Goal: Book appointment/travel/reservation

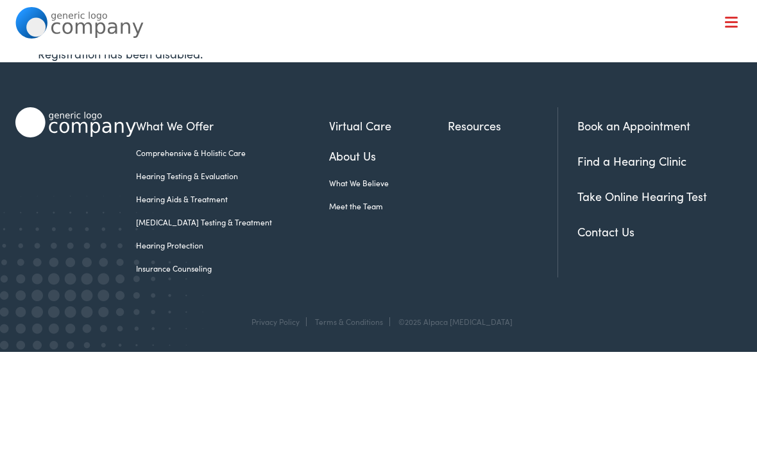
click at [654, 125] on link "Book an Appointment" at bounding box center [633, 125] width 113 height 16
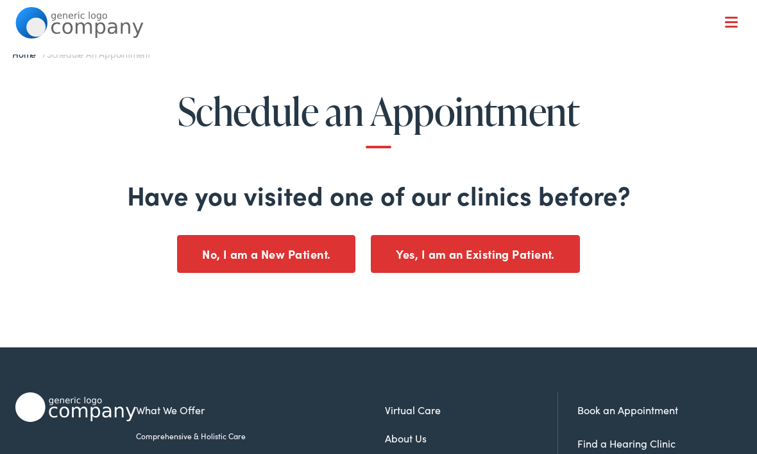
click at [219, 264] on button "No, I am a New Patient." at bounding box center [266, 254] width 178 height 38
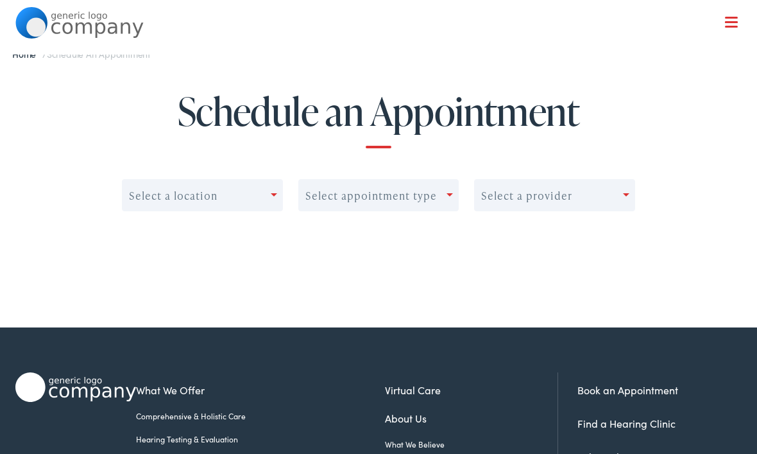
click at [654, 202] on center "Select a location Select appointment type Select a provider" at bounding box center [378, 221] width 697 height 84
click at [640, 217] on center "Select a location Select appointment type 0 results available. Use Up and Down …" at bounding box center [378, 221] width 697 height 84
click at [740, 15] on nav "What We Offer Comprehensive & Holistic Care Hearing Testing & Evaluation Hearin…" at bounding box center [378, 116] width 727 height 233
click at [737, 24] on div at bounding box center [731, 23] width 13 height 13
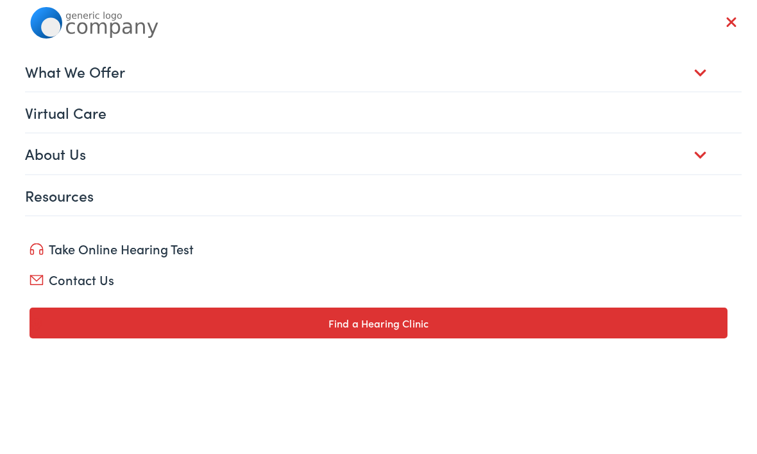
click at [707, 69] on link "What We Offer" at bounding box center [383, 71] width 717 height 40
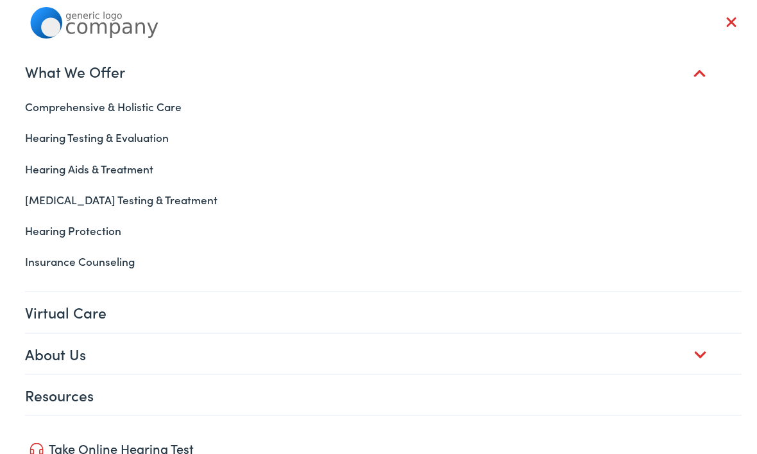
click at [40, 143] on link "Hearing Testing & Evaluation" at bounding box center [378, 137] width 727 height 31
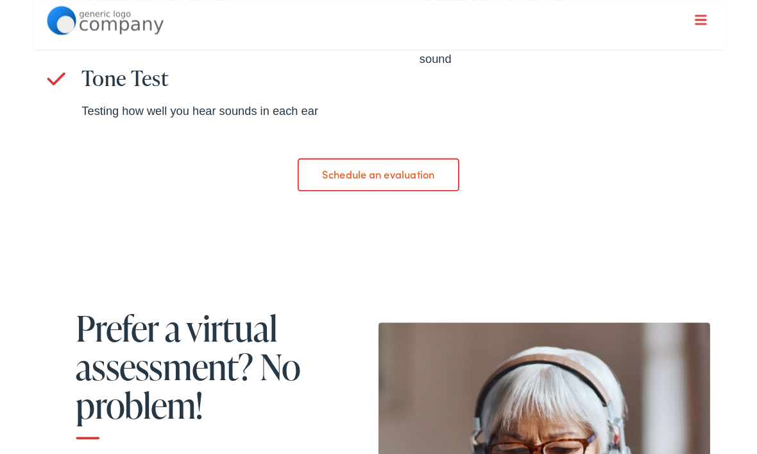
scroll to position [1001, 0]
click at [310, 194] on link "Schedule an evaluation" at bounding box center [378, 191] width 176 height 36
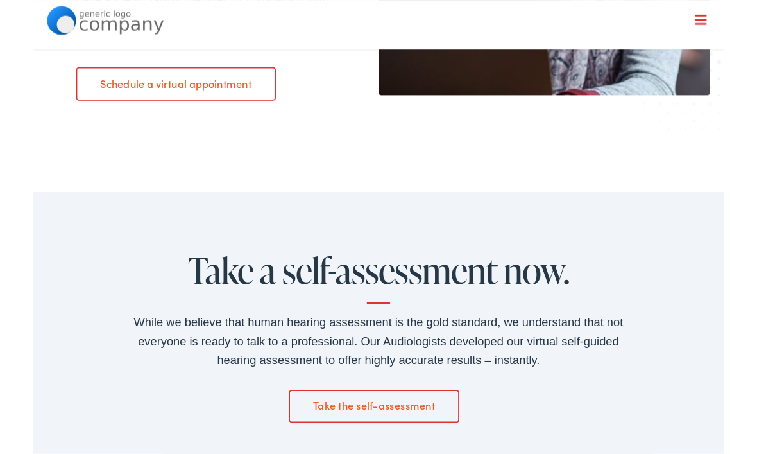
scroll to position [1695, 0]
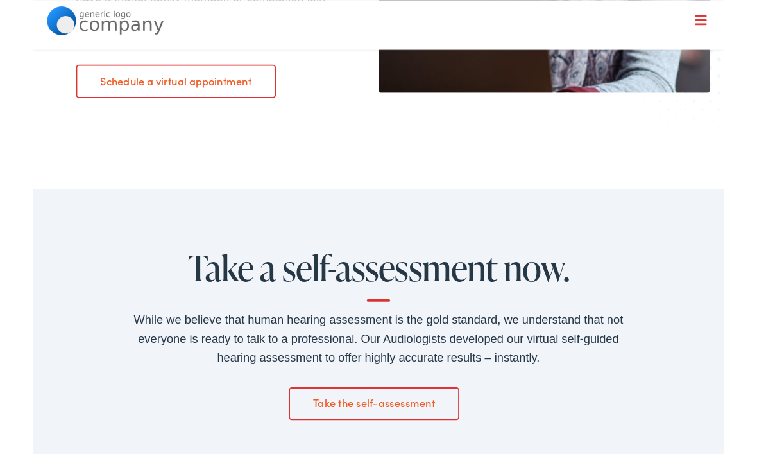
click at [83, 90] on link "Schedule a virtual appointment" at bounding box center [156, 89] width 219 height 36
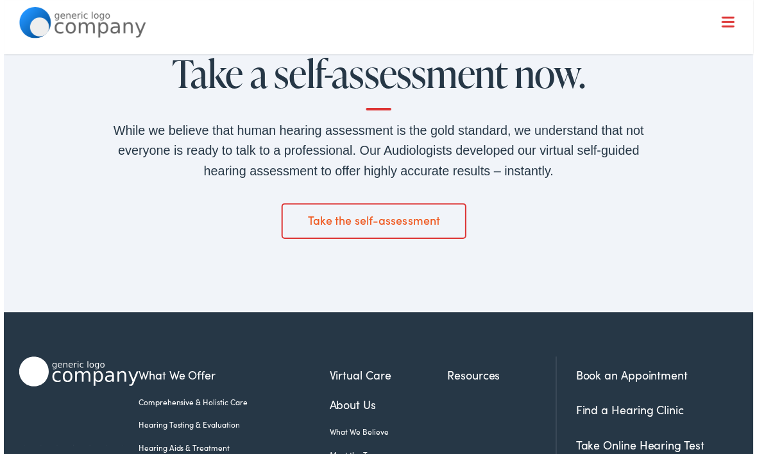
scroll to position [1851, 0]
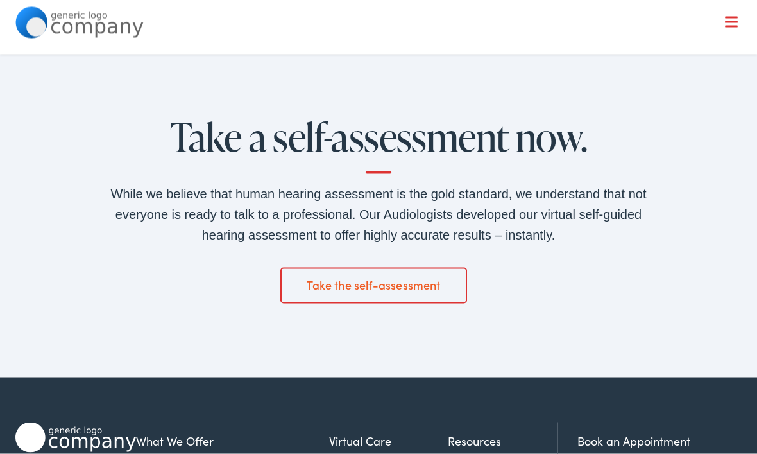
click at [310, 289] on link "Take the self-assessment" at bounding box center [373, 286] width 187 height 36
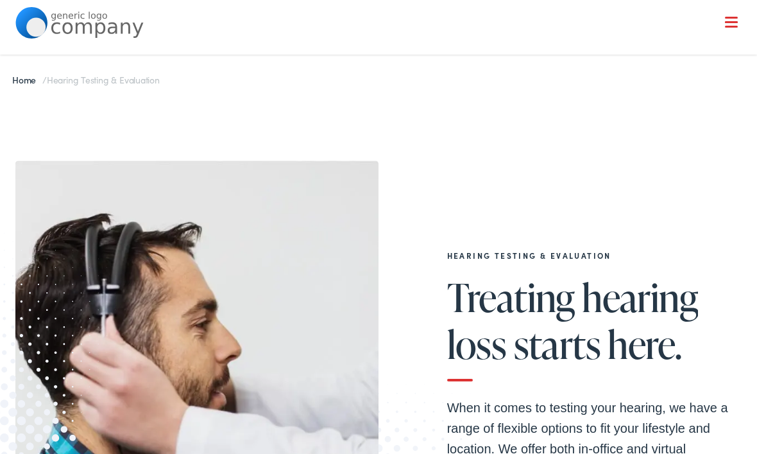
scroll to position [1852, 0]
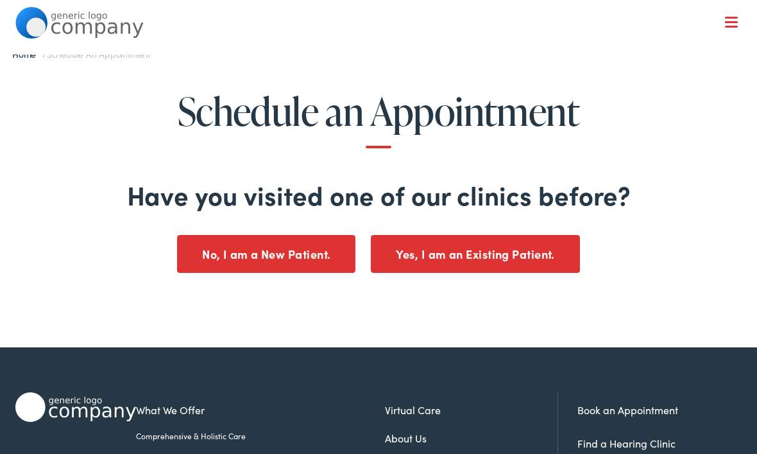
click at [200, 259] on button "No, I am a New Patient." at bounding box center [266, 254] width 178 height 38
click at [220, 255] on button "No, I am a New Patient." at bounding box center [266, 254] width 178 height 38
